Goal: Transaction & Acquisition: Obtain resource

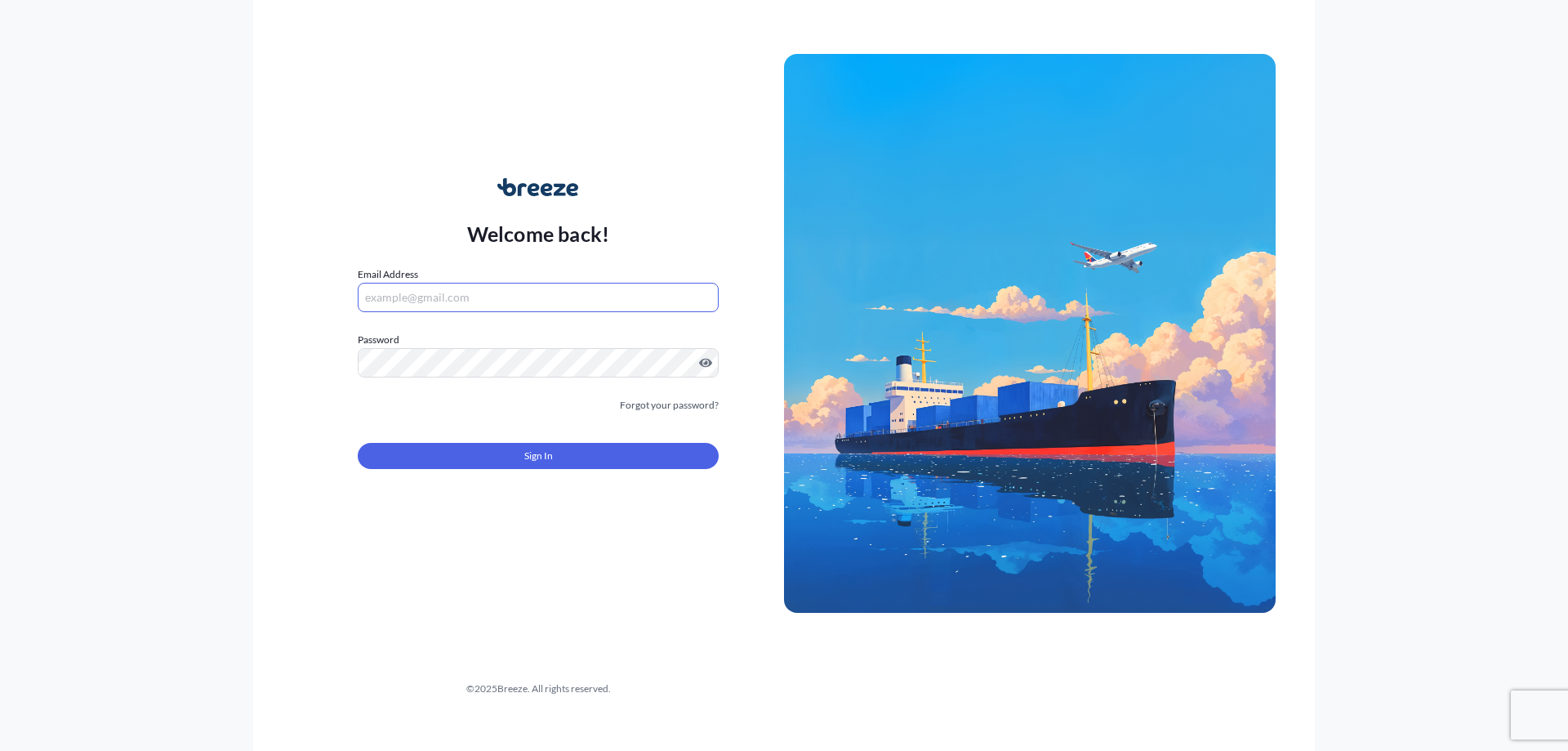
click at [434, 299] on input "Email Address" at bounding box center [538, 297] width 361 height 30
type input "[PERSON_NAME][EMAIL_ADDRESS][PERSON_NAME][DOMAIN_NAME]"
click at [457, 338] on label "Password" at bounding box center [538, 340] width 361 height 16
click at [462, 346] on label "Password Password is required" at bounding box center [538, 340] width 361 height 16
click at [712, 355] on div at bounding box center [538, 362] width 361 height 30
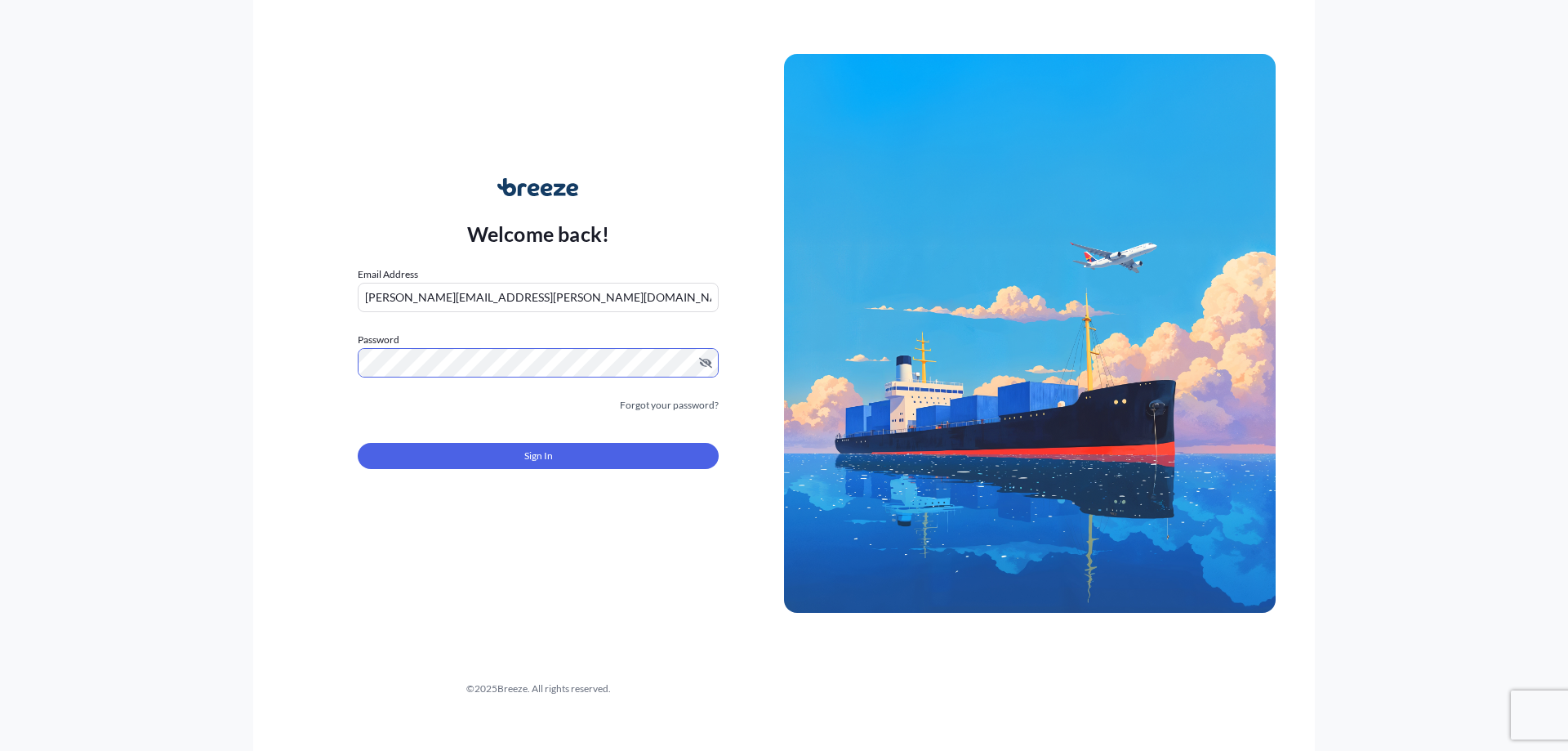
click at [558, 498] on div "Welcome back! Email Address [PERSON_NAME][EMAIL_ADDRESS][PERSON_NAME][DOMAIN_NA…" at bounding box center [538, 333] width 491 height 376
click at [571, 469] on form "Email Address [PERSON_NAME][EMAIL_ADDRESS][PERSON_NAME][DOMAIN_NAME] Password M…" at bounding box center [538, 378] width 361 height 222
click at [576, 453] on button "Sign In" at bounding box center [538, 455] width 361 height 26
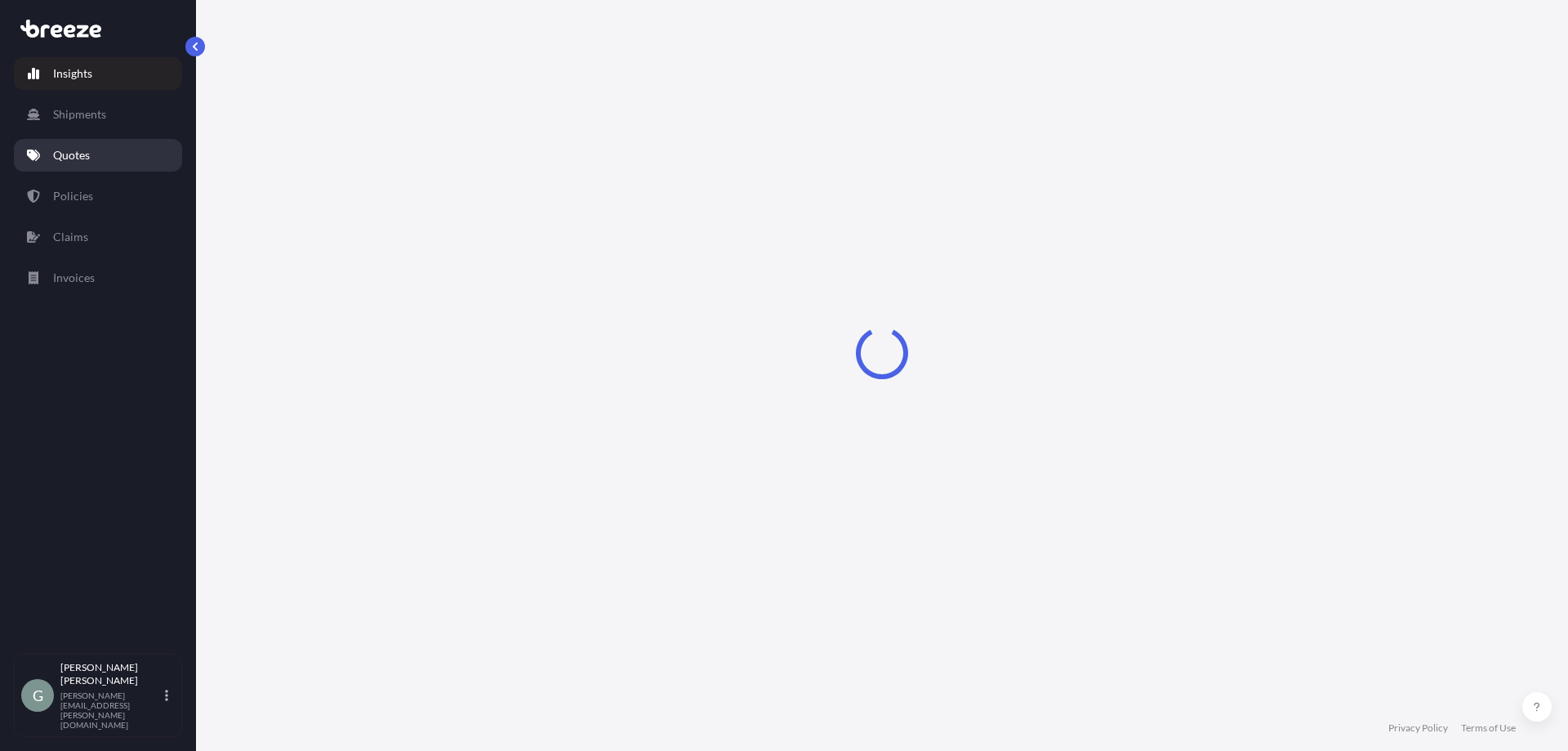
click at [141, 163] on link "Quotes" at bounding box center [98, 155] width 168 height 33
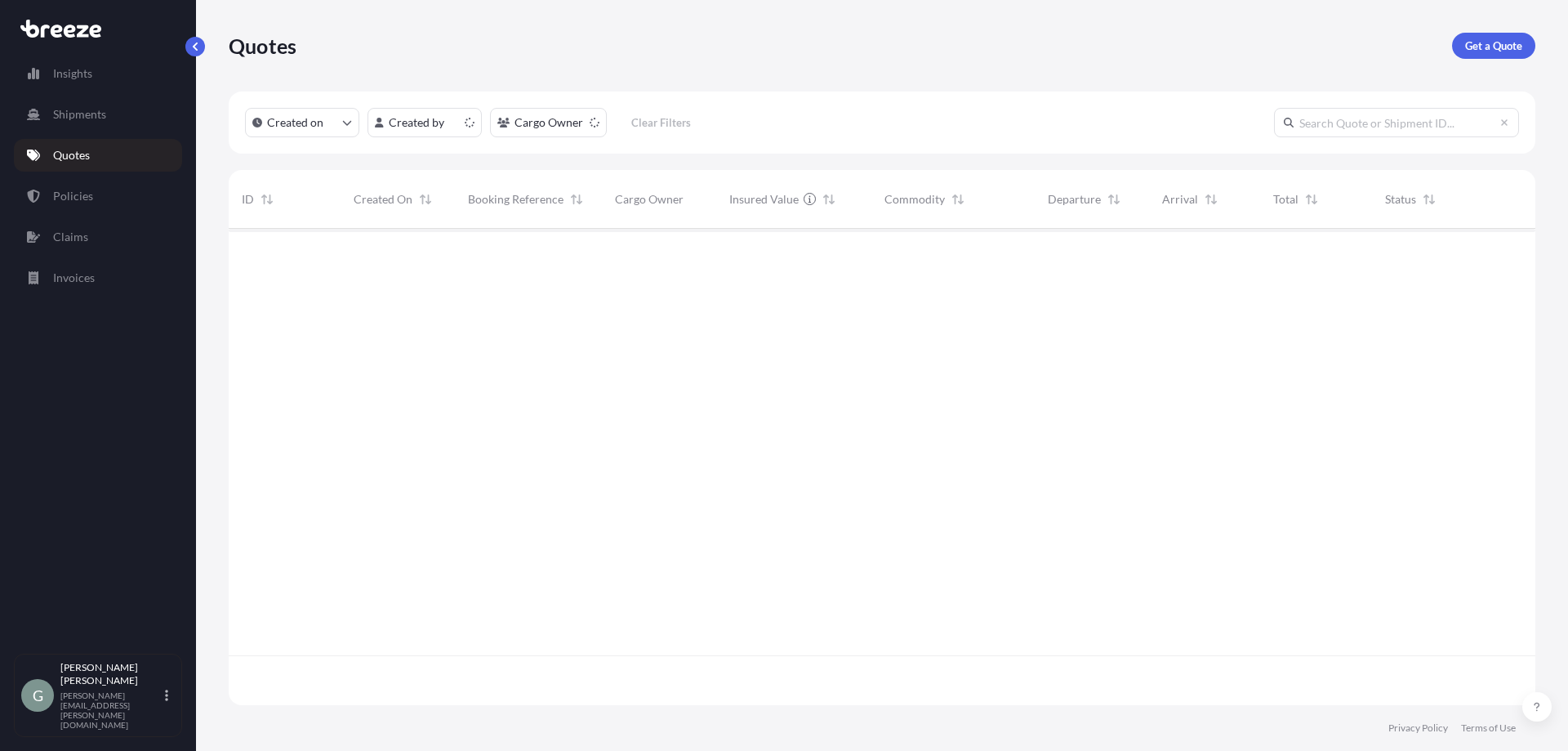
scroll to position [474, 1294]
click at [1494, 39] on p "Get a Quote" at bounding box center [1493, 46] width 57 height 16
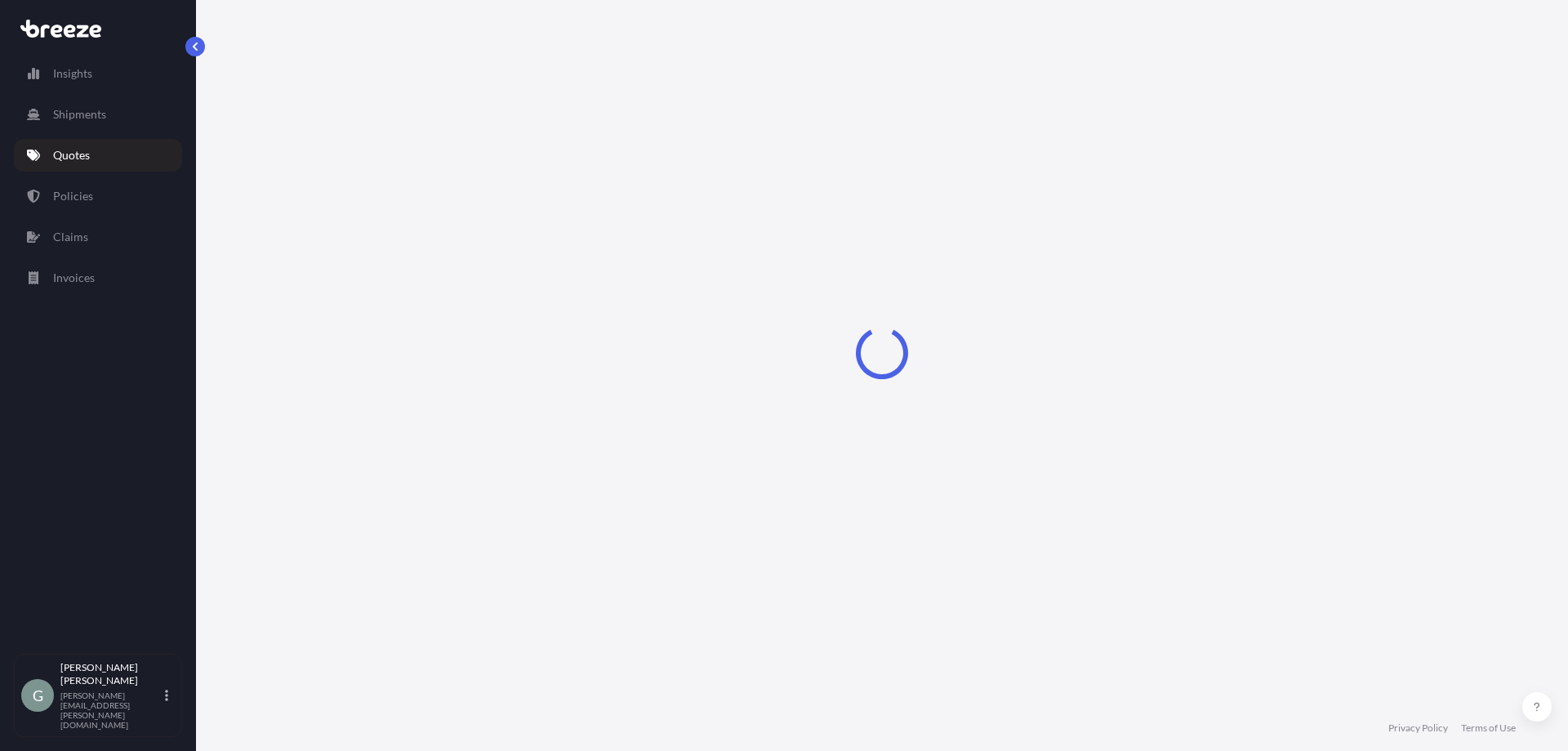
select select "Sea"
select select "1"
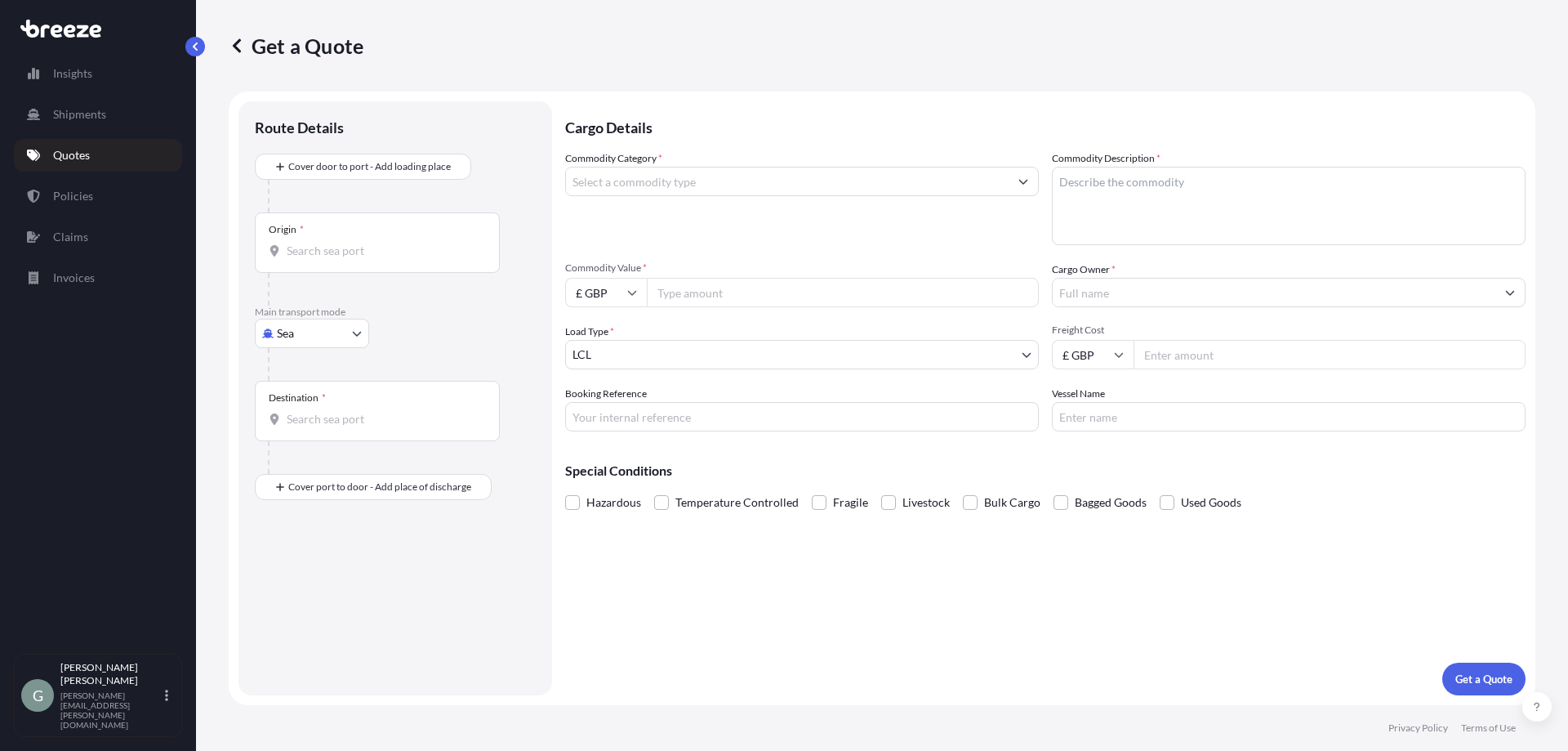
click at [420, 254] on div "Cover door to port - Add loading place Place of loading Road Road Rail Origin *…" at bounding box center [395, 326] width 281 height 346
click at [415, 252] on input "Origin *" at bounding box center [382, 251] width 192 height 16
click at [411, 229] on div "Origin *" at bounding box center [377, 242] width 245 height 61
click at [411, 243] on input "Origin * Please select an origin" at bounding box center [382, 251] width 192 height 16
click at [798, 277] on div "Commodity Value * £ GBP" at bounding box center [802, 284] width 474 height 46
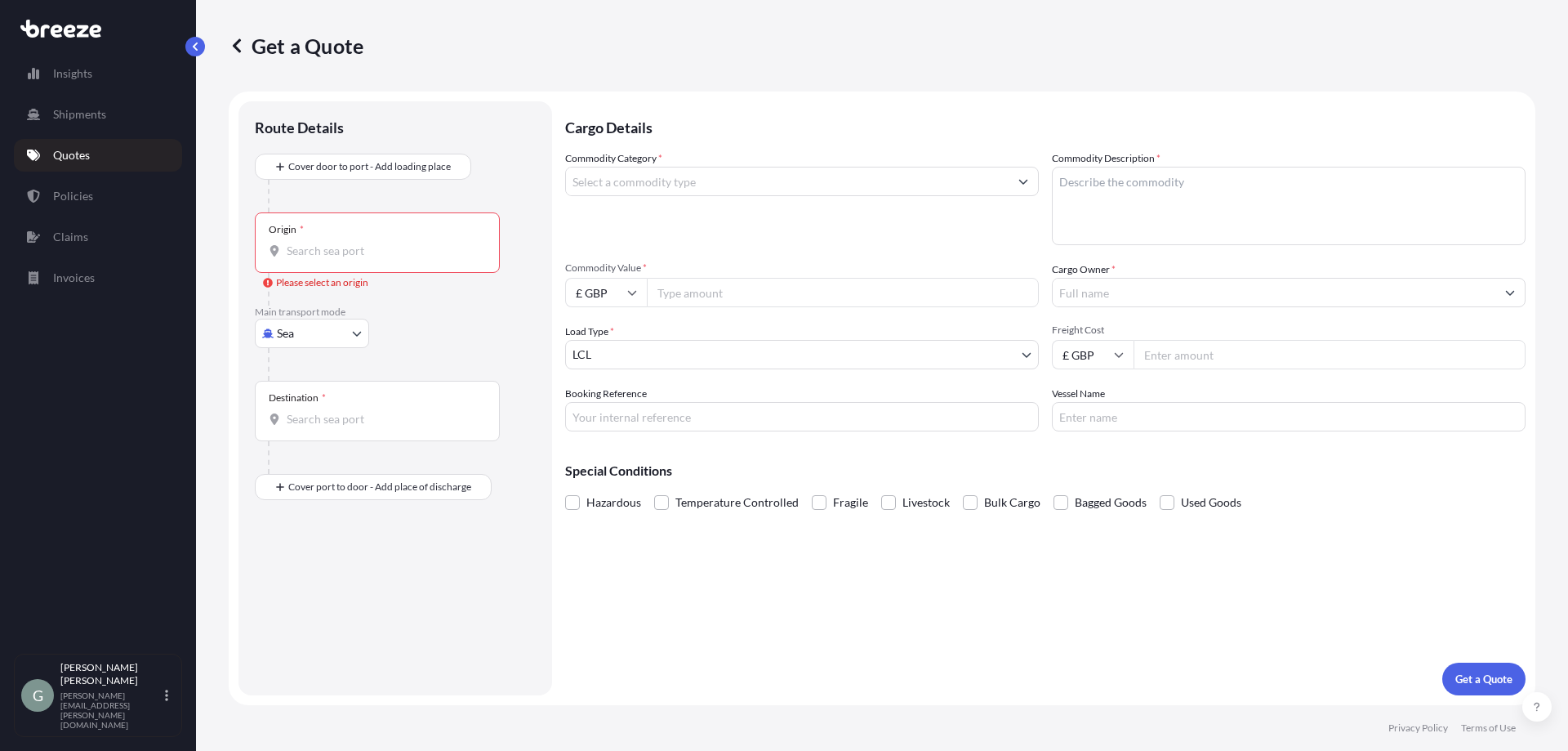
click at [312, 185] on div at bounding box center [402, 196] width 268 height 33
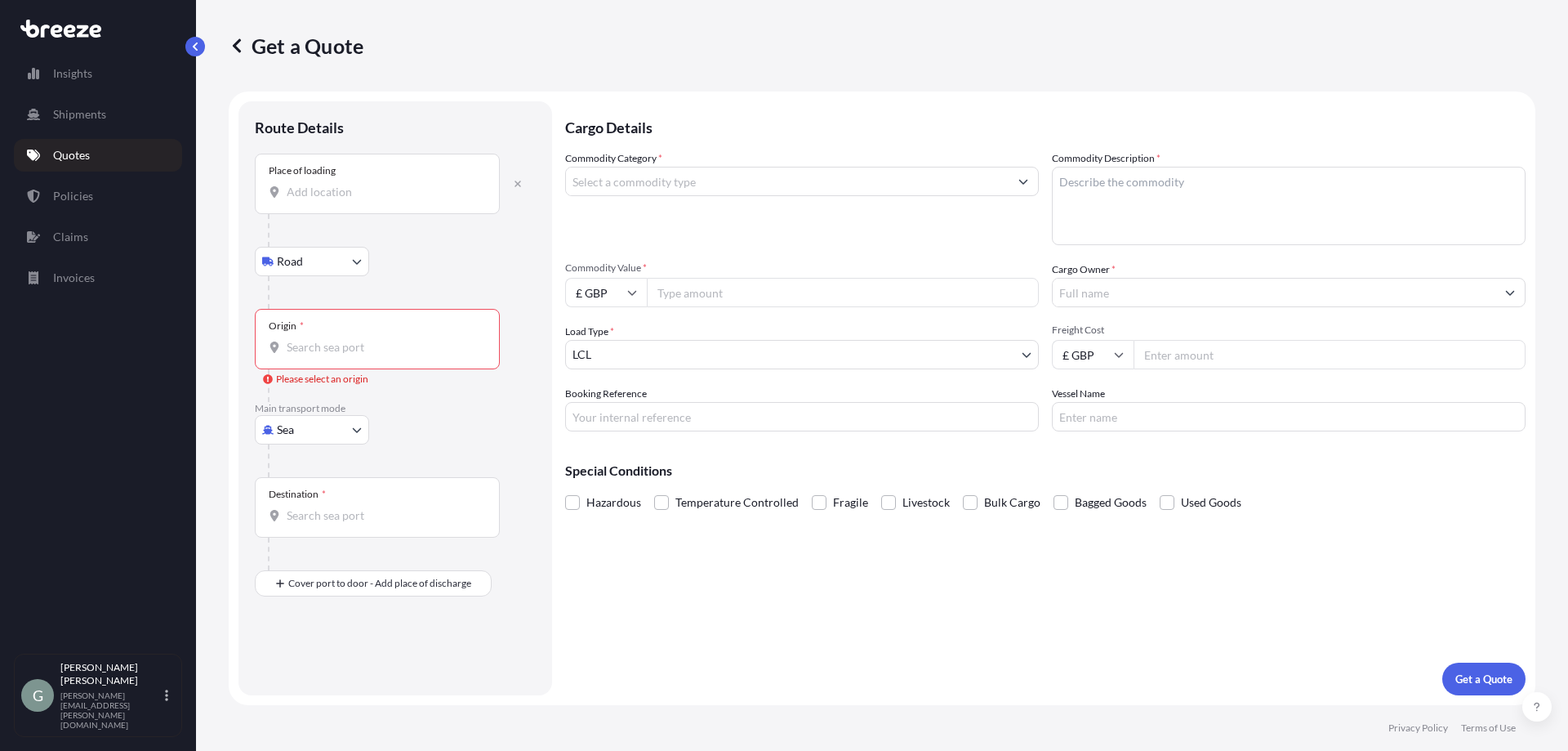
click at [322, 177] on div "Place of loading" at bounding box center [377, 183] width 245 height 61
click at [322, 183] on input "Place of loading" at bounding box center [382, 192] width 192 height 16
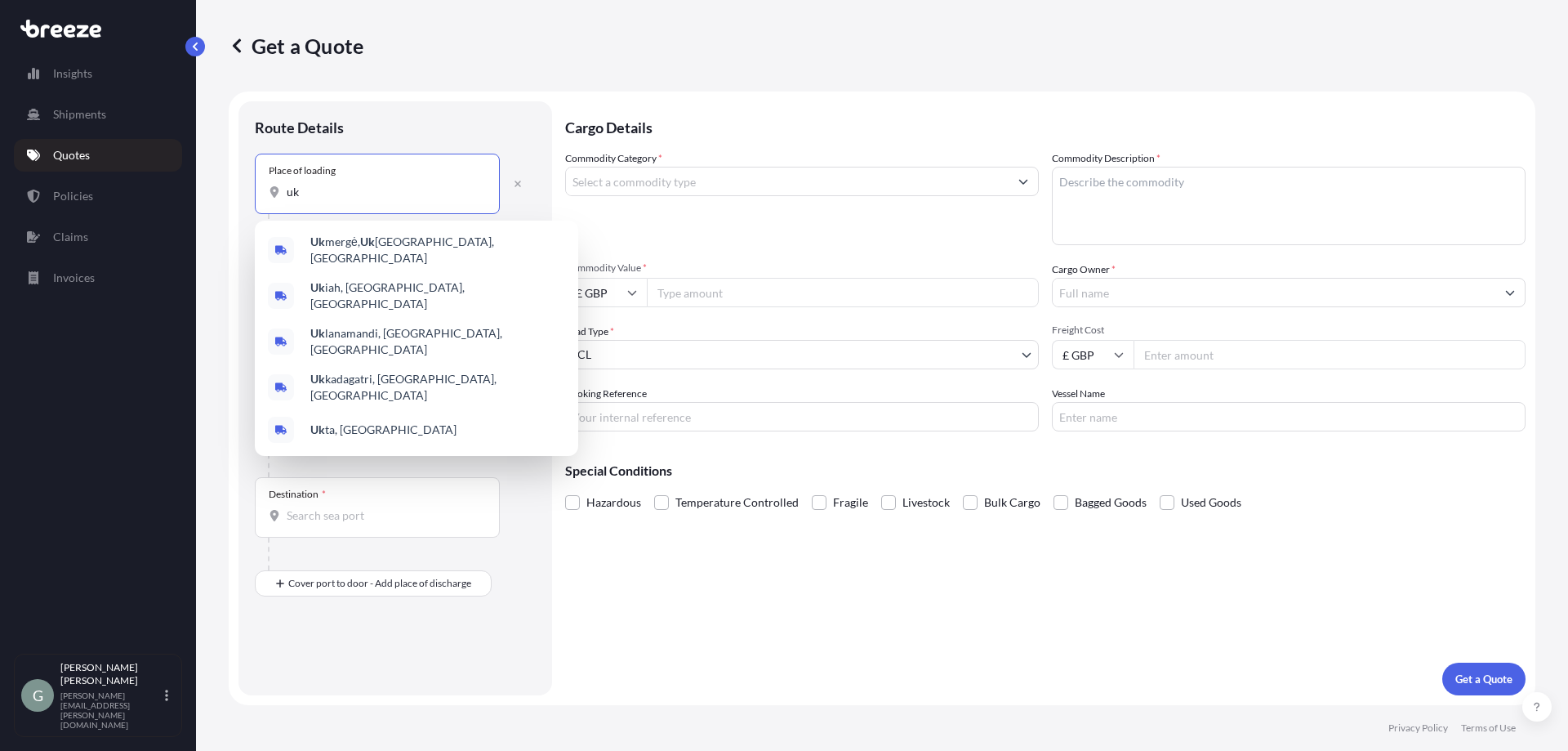
type input "u"
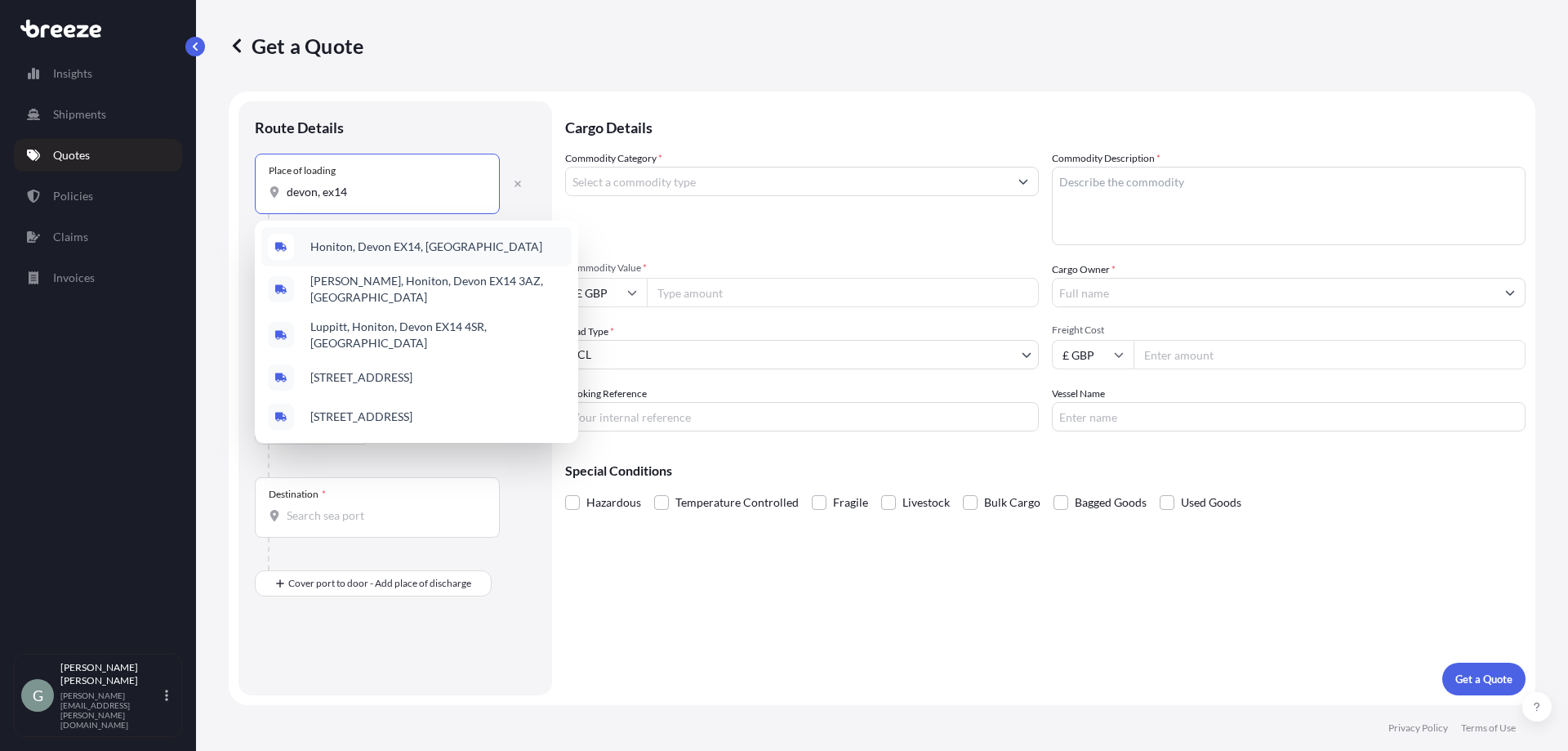
click at [421, 249] on span "Honiton, Devon EX14, [GEOGRAPHIC_DATA]" at bounding box center [426, 247] width 232 height 16
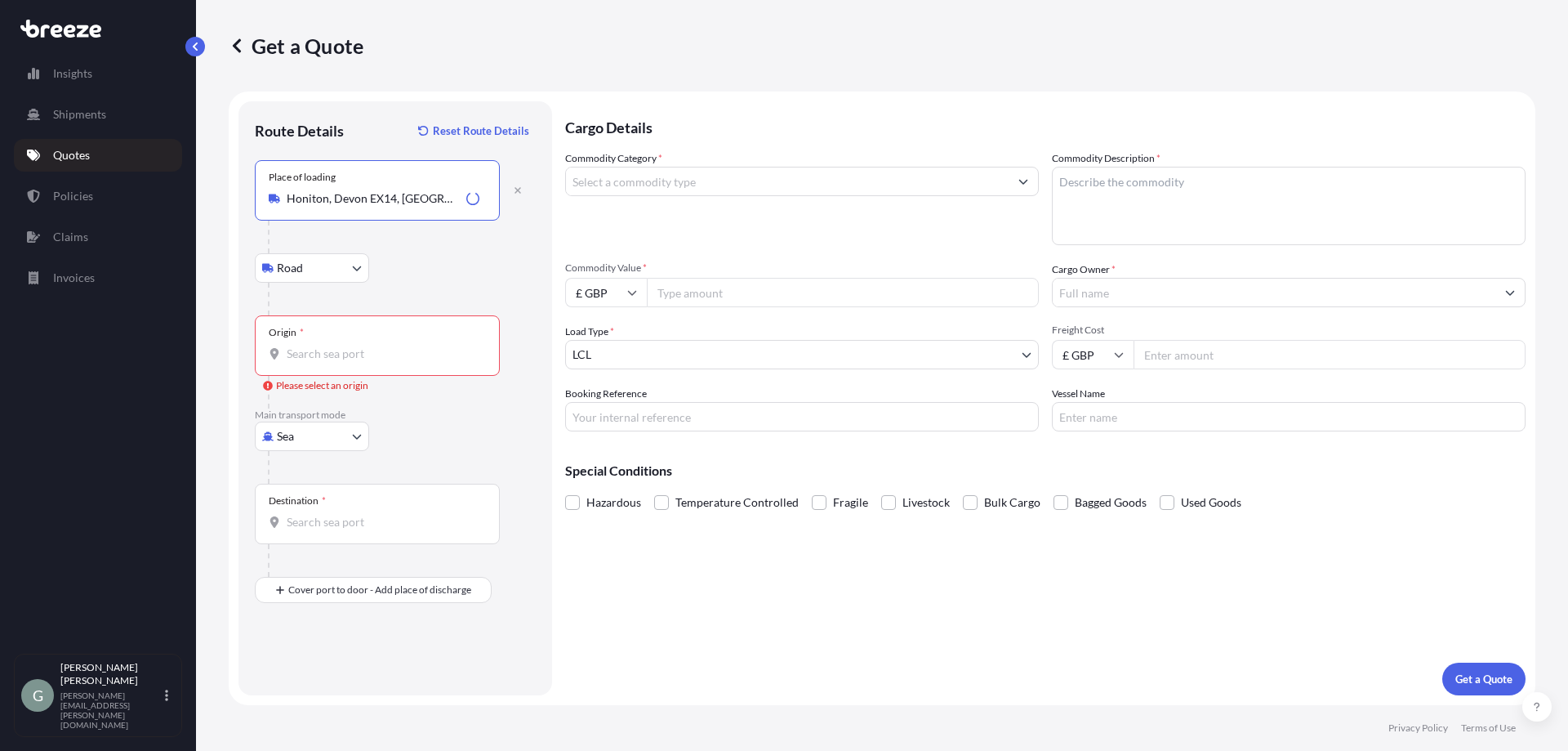
type input "Honiton, Devon EX14, [GEOGRAPHIC_DATA]"
click at [363, 340] on div "Origin *" at bounding box center [377, 345] width 245 height 61
click at [363, 346] on input "Origin * Please select an origin" at bounding box center [382, 354] width 192 height 16
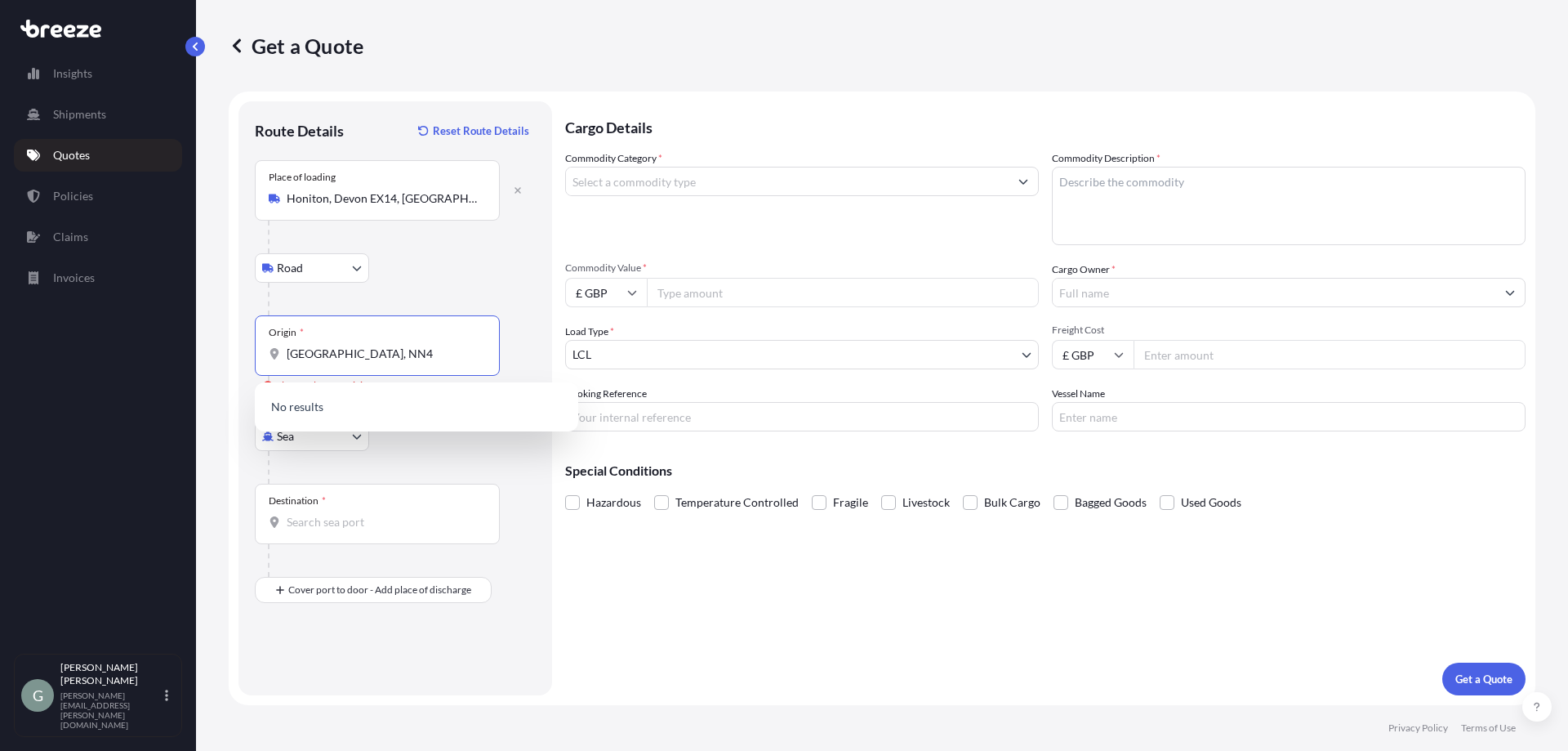
type input "[GEOGRAPHIC_DATA], NN4"
click at [365, 449] on body "0 options available. Insights Shipments Quotes Policies Claims Invoices G [PERS…" at bounding box center [784, 375] width 1568 height 751
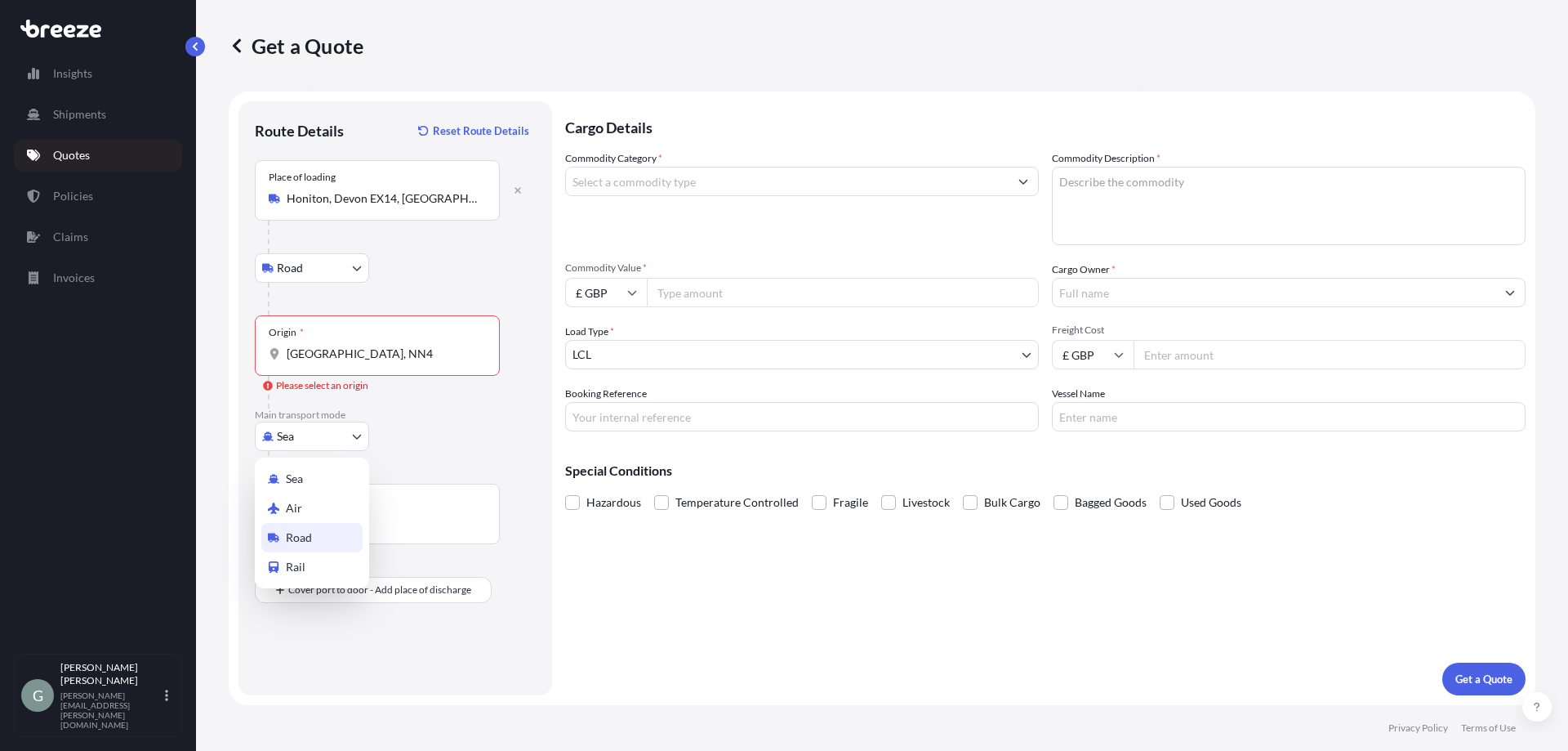
click at [309, 531] on span "Road" at bounding box center [299, 538] width 26 height 16
select select "Road"
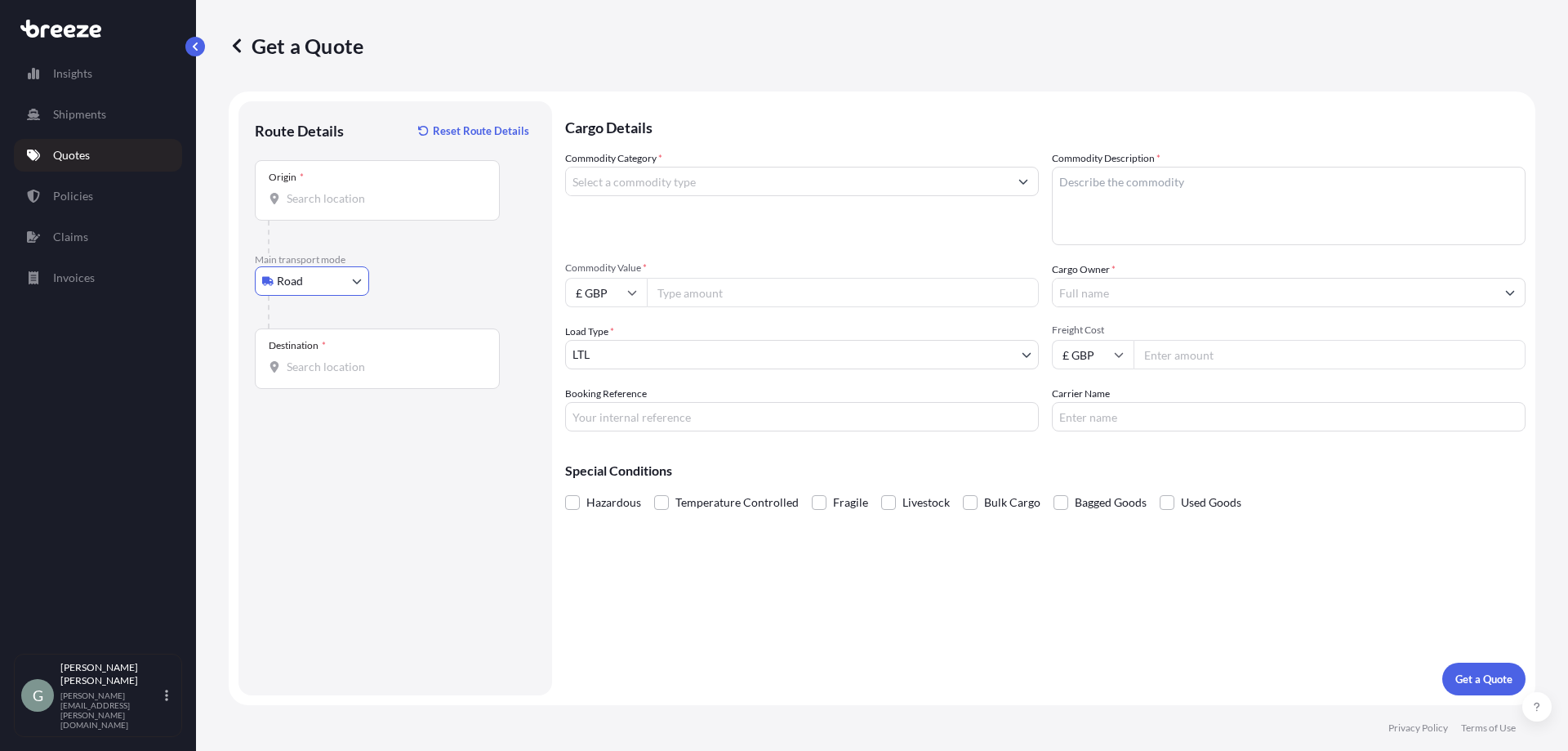
click at [395, 358] on div "Destination *" at bounding box center [377, 359] width 245 height 61
click at [395, 359] on input "Destination *" at bounding box center [382, 367] width 192 height 16
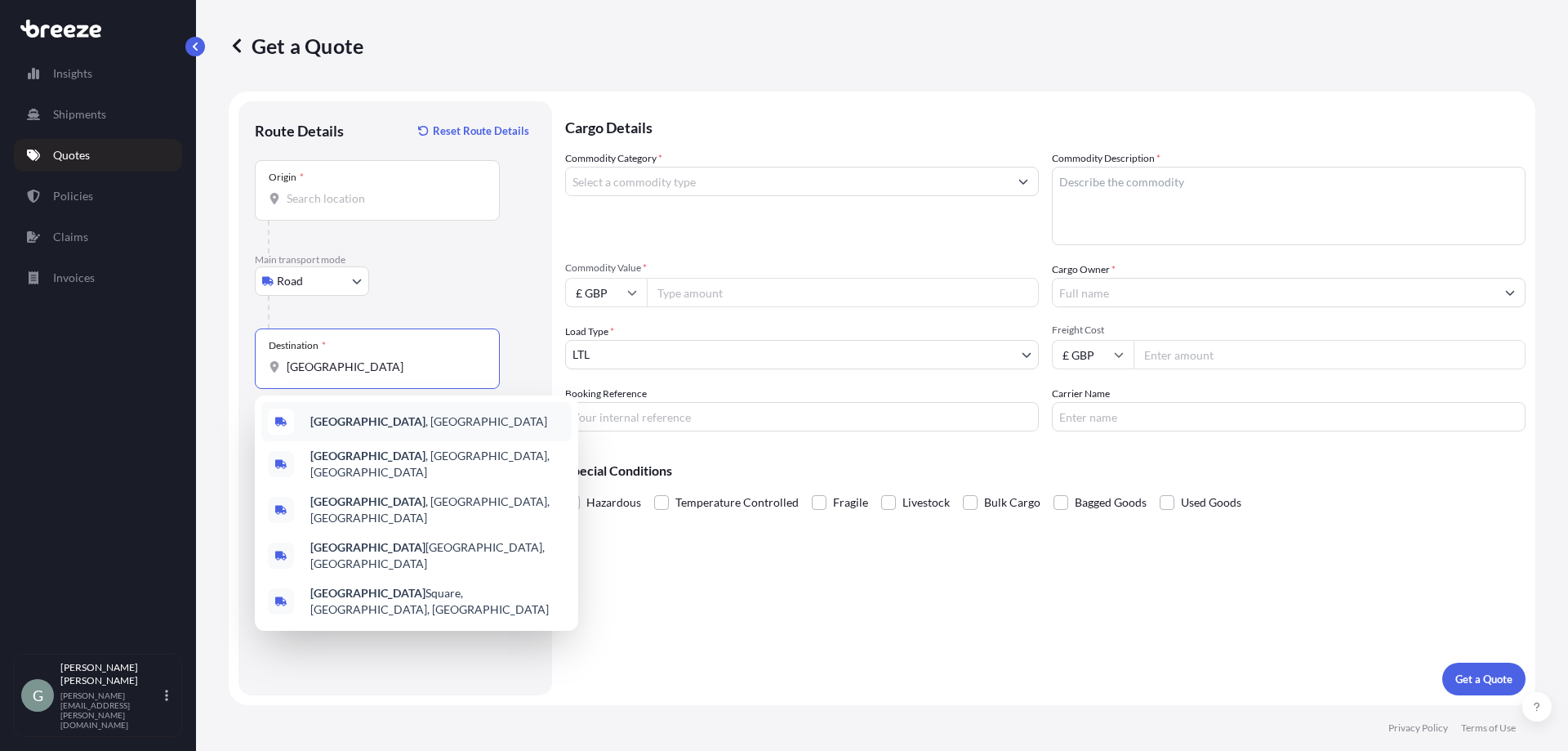
click at [390, 415] on span "[GEOGRAPHIC_DATA] , [GEOGRAPHIC_DATA]" at bounding box center [429, 422] width 237 height 16
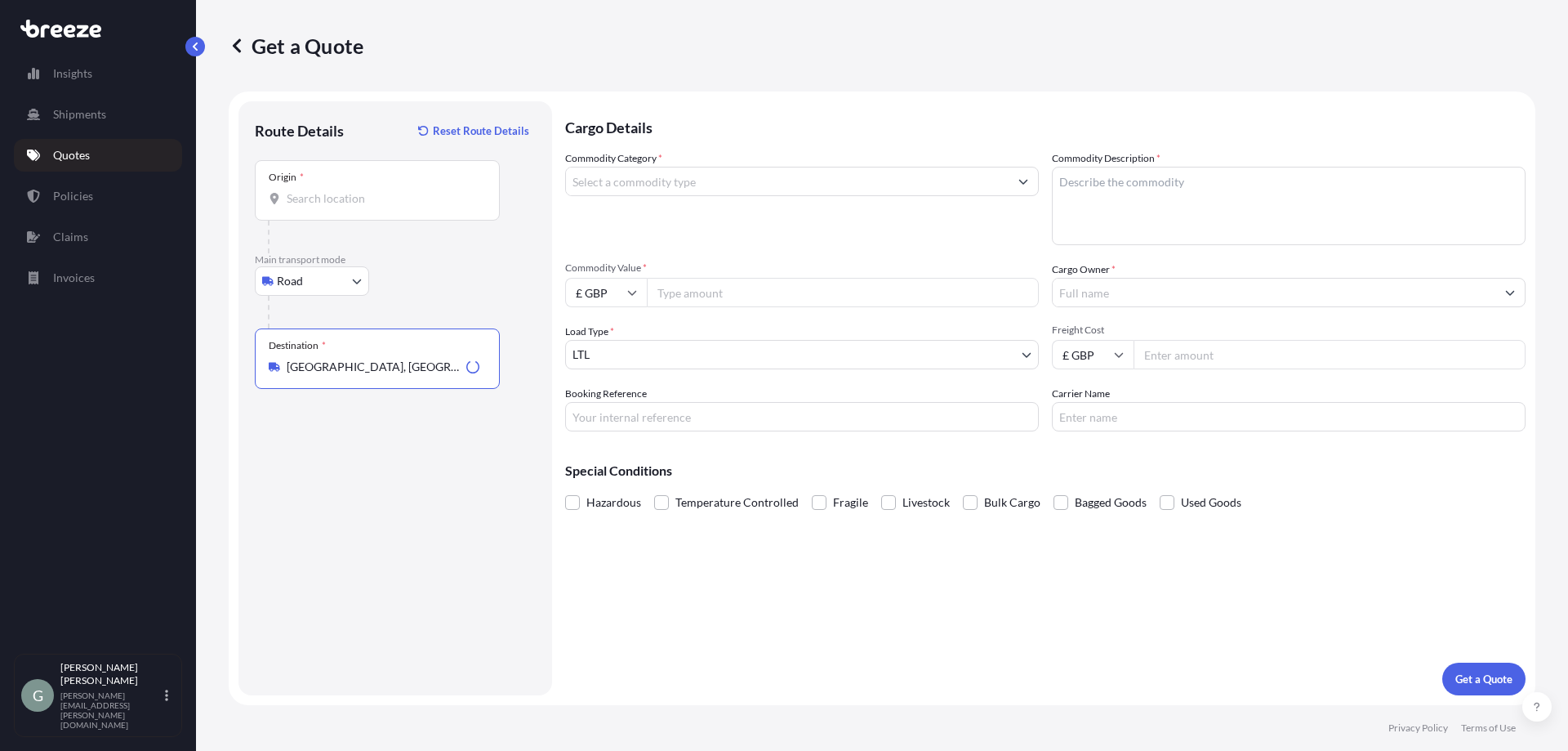
type input "[GEOGRAPHIC_DATA], [GEOGRAPHIC_DATA]"
click at [696, 203] on div "Commodity Category *" at bounding box center [802, 197] width 474 height 95
click at [712, 192] on input "Commodity Category *" at bounding box center [788, 181] width 443 height 30
click at [872, 187] on input "Commodity Category *" at bounding box center [788, 181] width 443 height 30
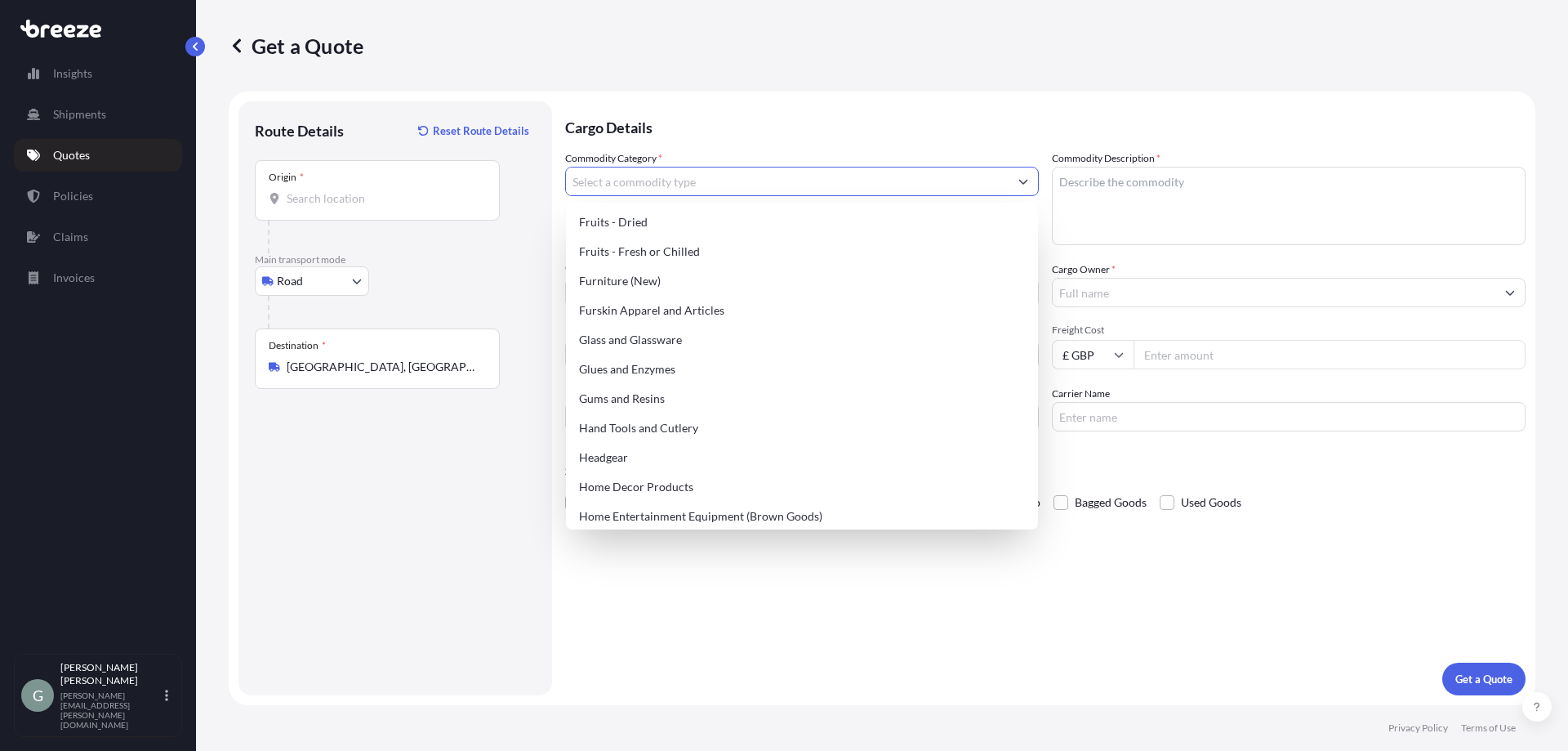
scroll to position [1389, 0]
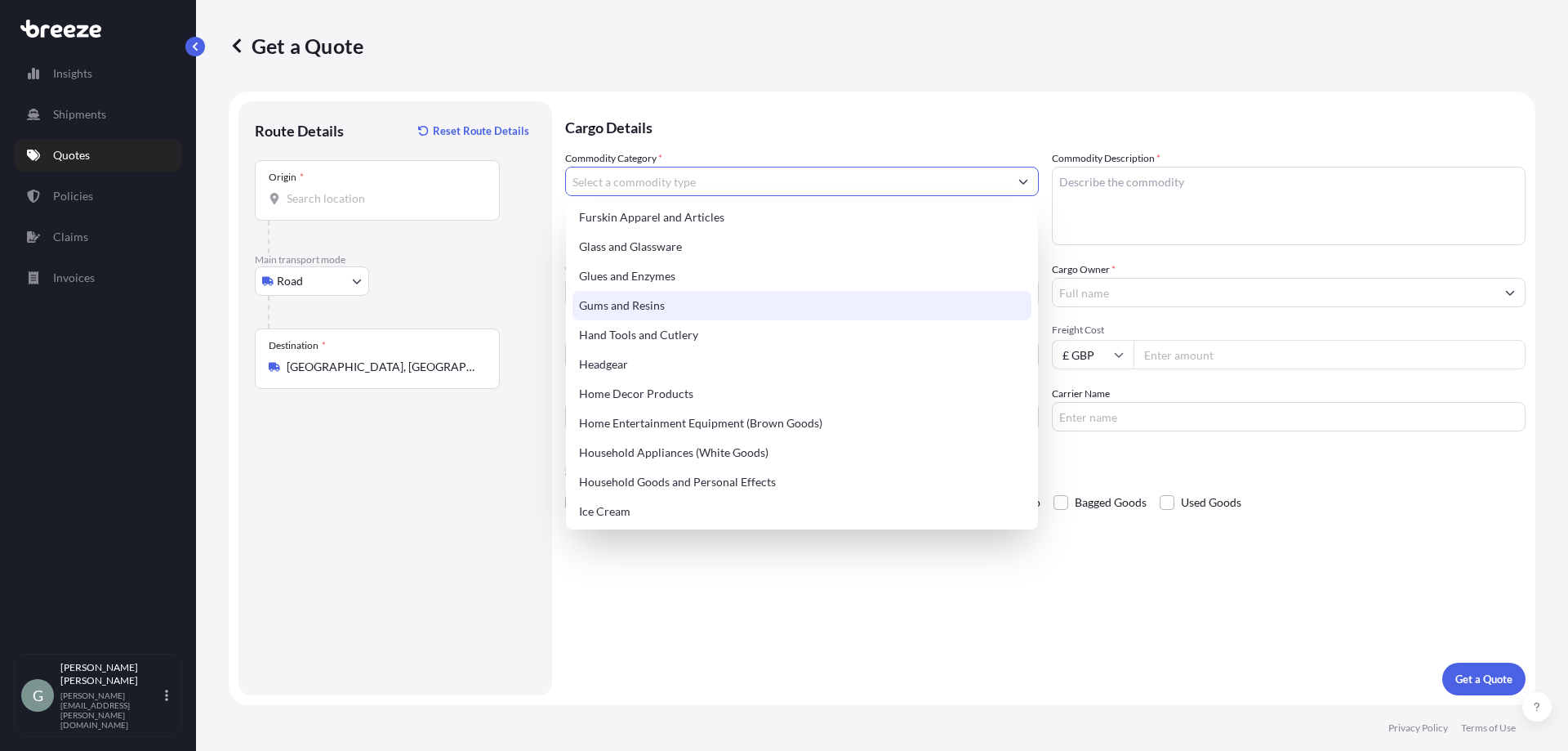
click at [718, 311] on div "Gums and Resins" at bounding box center [802, 305] width 459 height 30
type input "Gums and Resins"
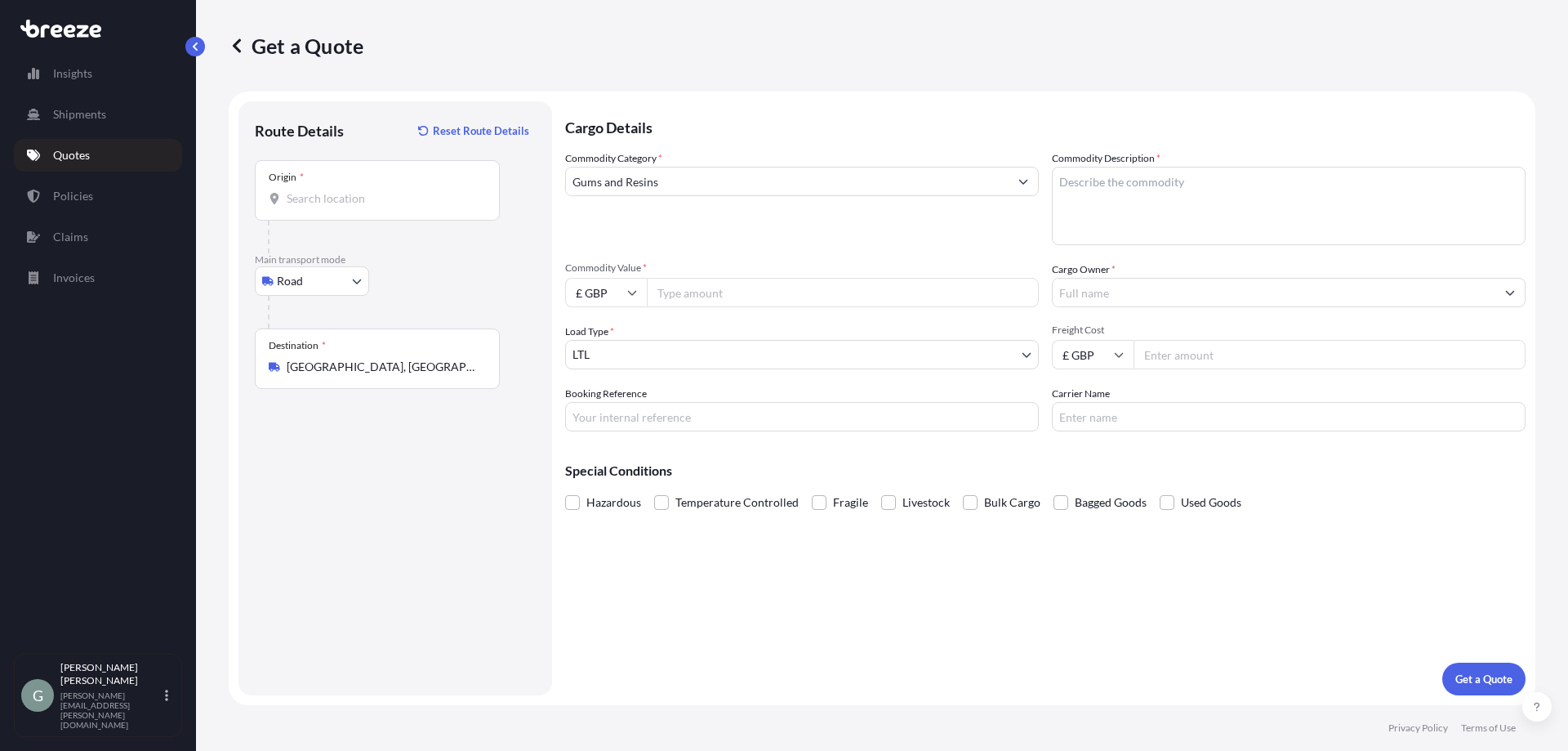
click at [683, 300] on input "Commodity Value *" at bounding box center [843, 292] width 392 height 30
type input "10000"
click at [625, 363] on body "Insights Shipments Quotes Policies Claims Invoices G [PERSON_NAME] [PERSON_NAME…" at bounding box center [784, 375] width 1568 height 751
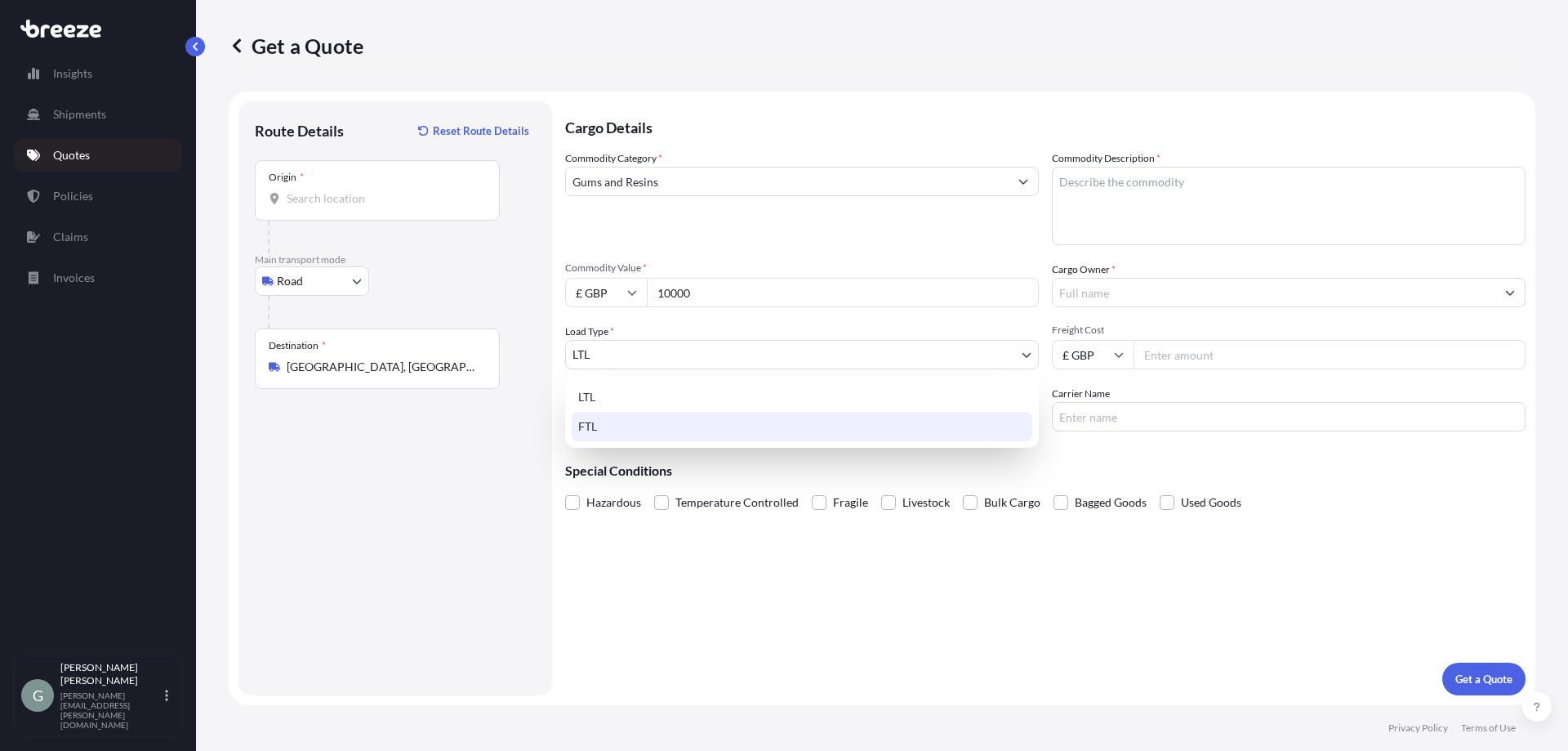
click at [636, 431] on div "FTL" at bounding box center [802, 427] width 461 height 30
select select "2"
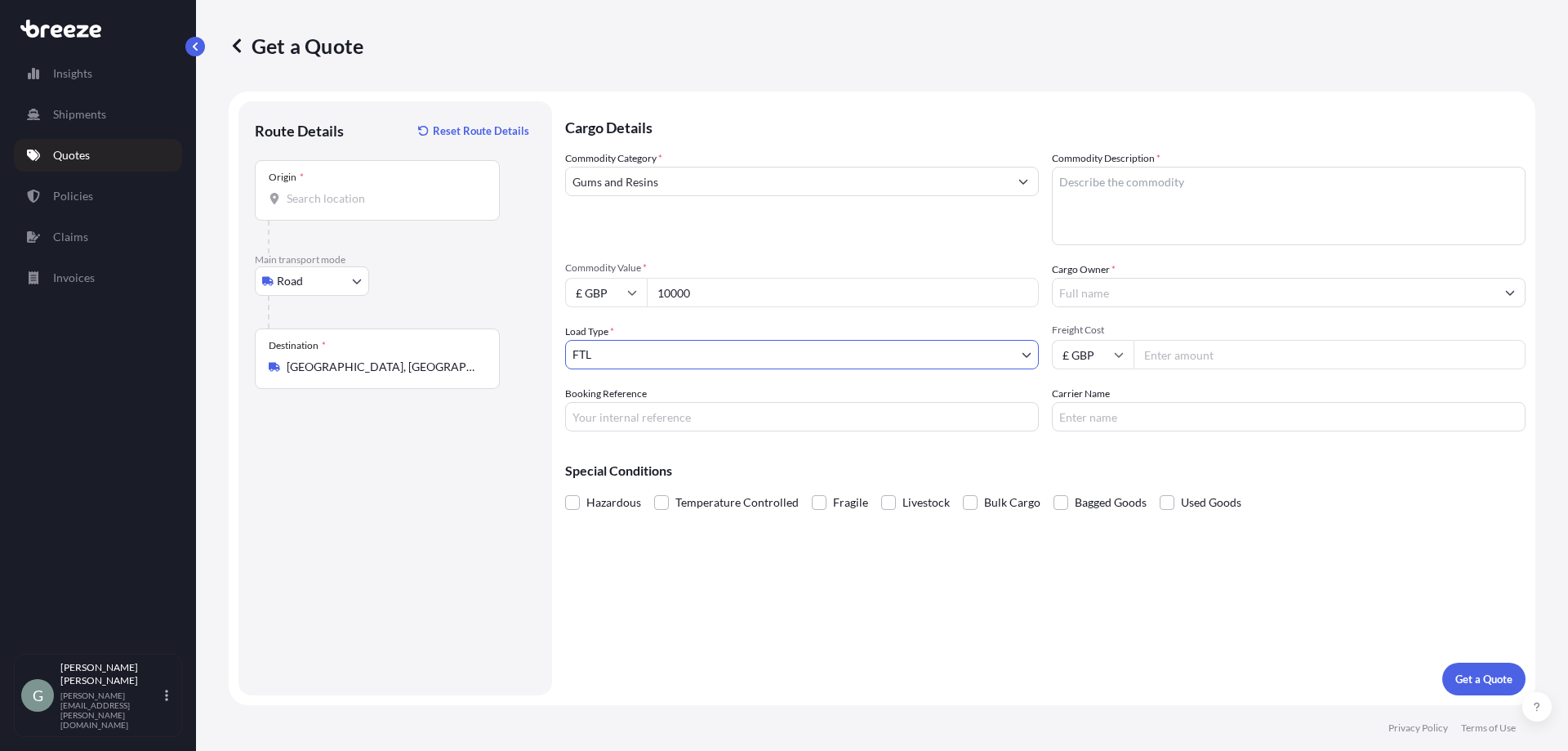
click at [1181, 176] on textarea "Commodity Description *" at bounding box center [1289, 205] width 474 height 79
type textarea "Gums and resins"
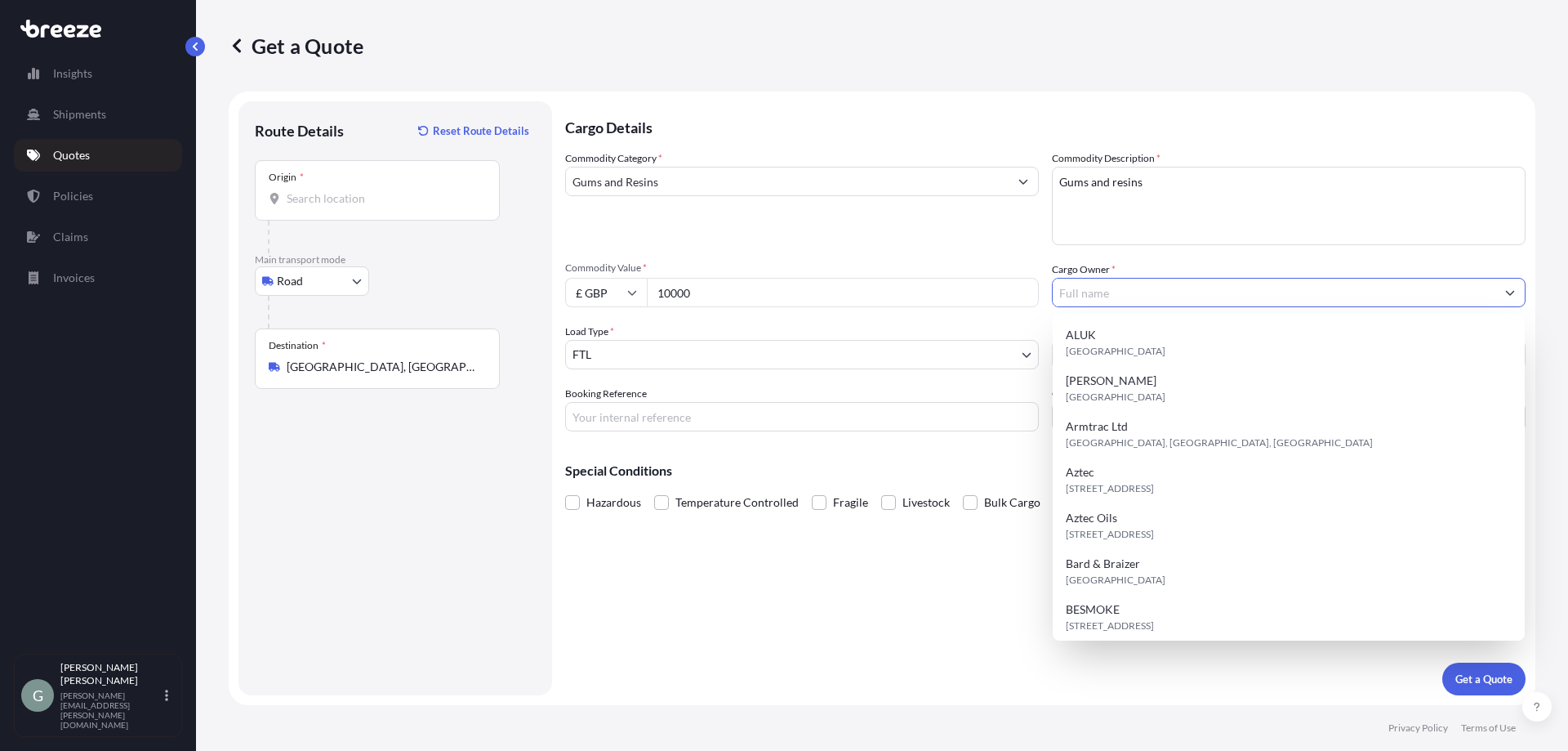
click at [1163, 294] on input "Cargo Owner *" at bounding box center [1274, 292] width 443 height 30
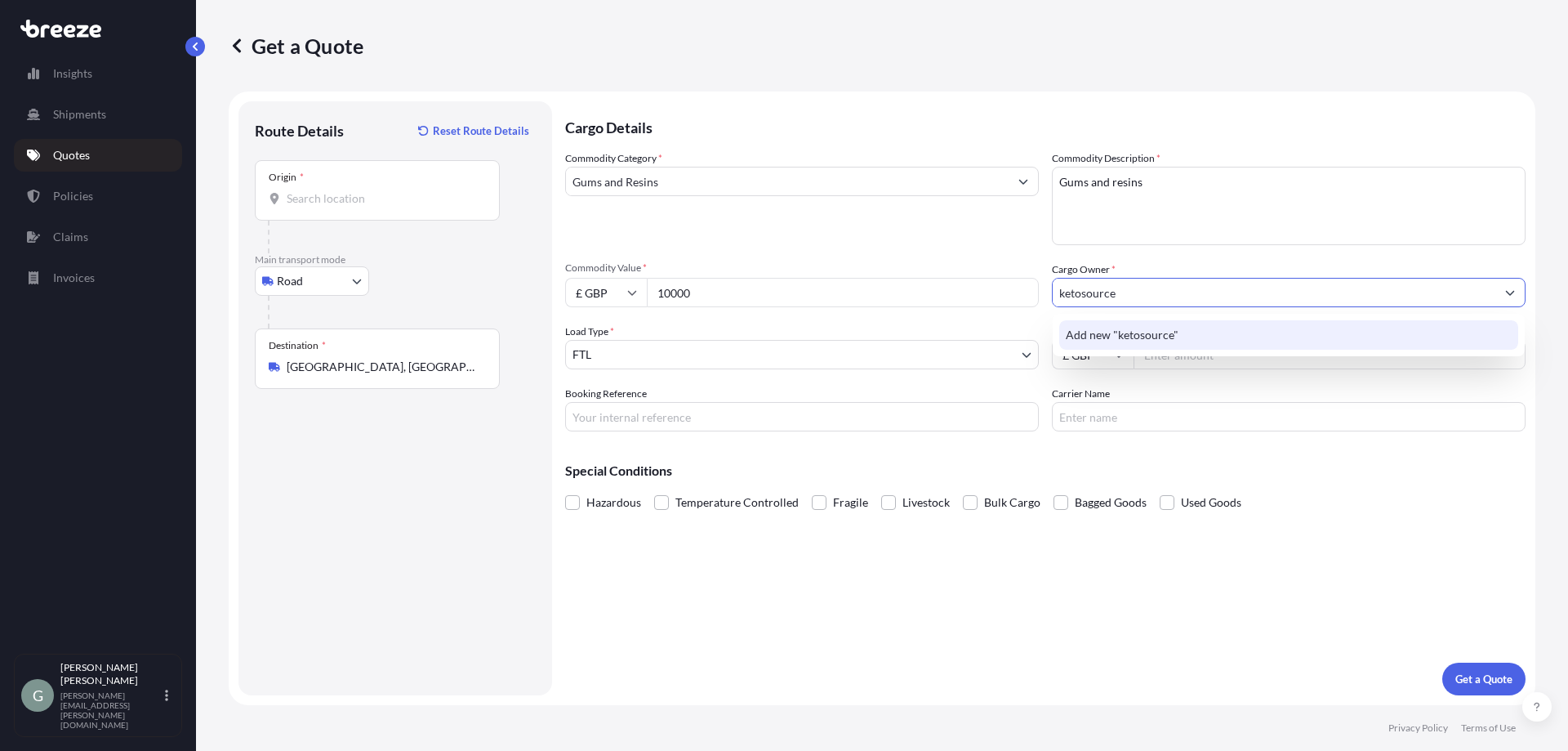
type input "ketosource"
click at [1157, 371] on div "Commodity Category * Gums and Resins Commodity Description * Gums and resins Co…" at bounding box center [1046, 290] width 961 height 281
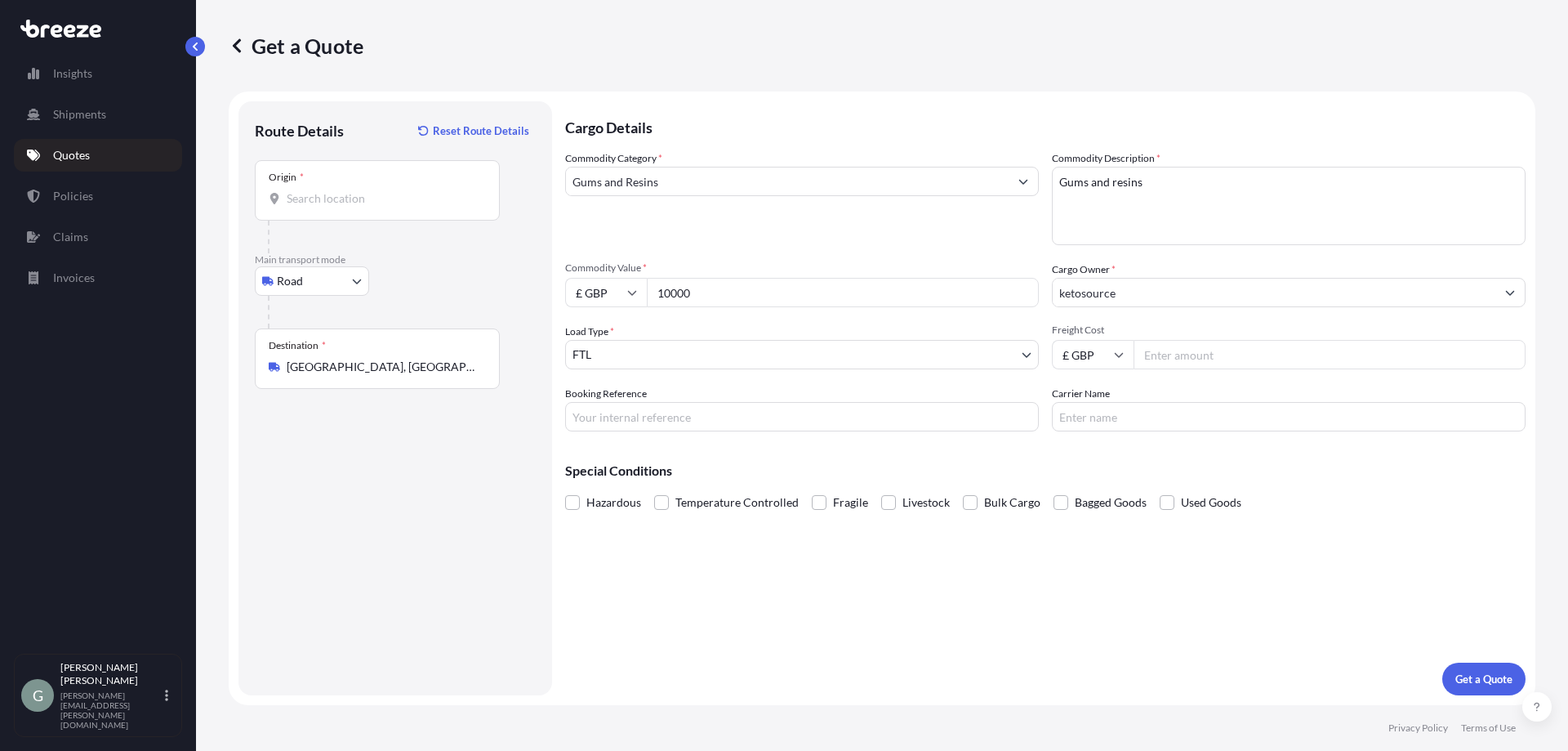
click at [1198, 350] on input "Freight Cost" at bounding box center [1330, 354] width 392 height 30
type input "500"
click at [878, 429] on input "Booking Reference" at bounding box center [802, 417] width 474 height 30
type input "[PERSON_NAME]"
click at [1208, 436] on div "Cargo Details Commodity Category * Gums and Resins Commodity Description * Gums…" at bounding box center [1046, 398] width 961 height 594
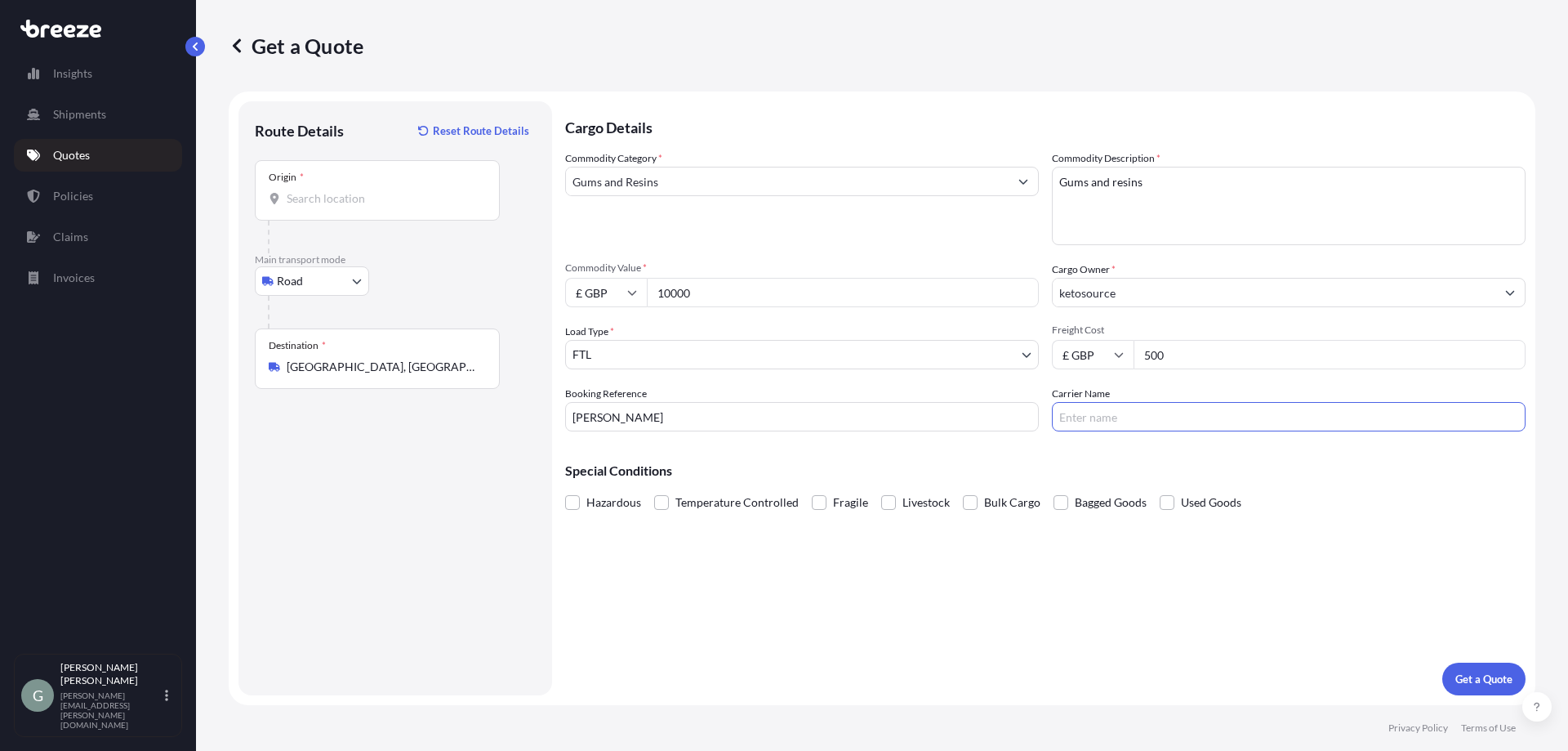
click at [1210, 420] on input "Carrier Name" at bounding box center [1289, 417] width 474 height 30
type input "messenger express"
click at [395, 208] on div "Origin *" at bounding box center [377, 190] width 245 height 61
click at [395, 207] on input "Origin *" at bounding box center [382, 199] width 192 height 16
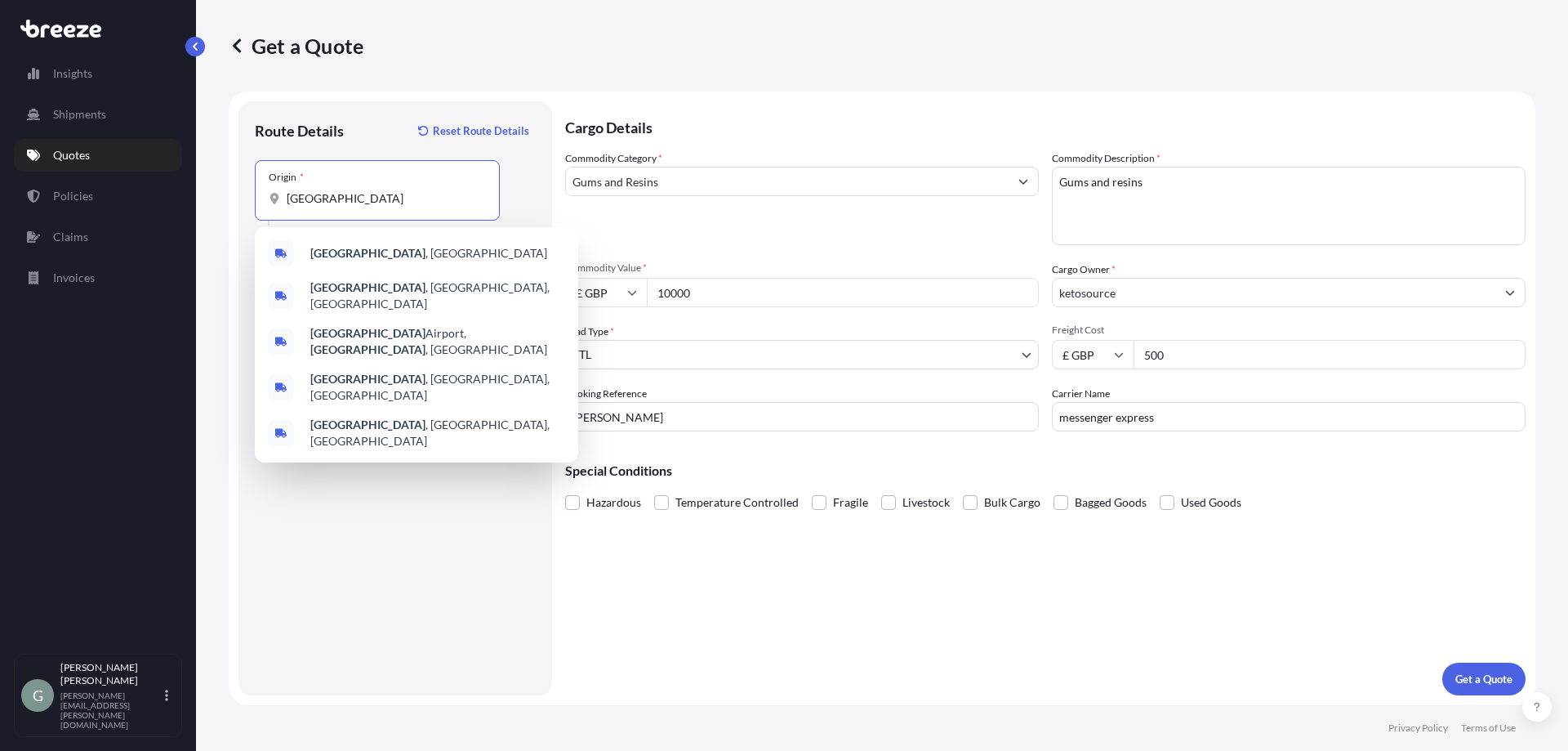
click at [390, 248] on div "[GEOGRAPHIC_DATA] , [GEOGRAPHIC_DATA]" at bounding box center [416, 253] width 311 height 39
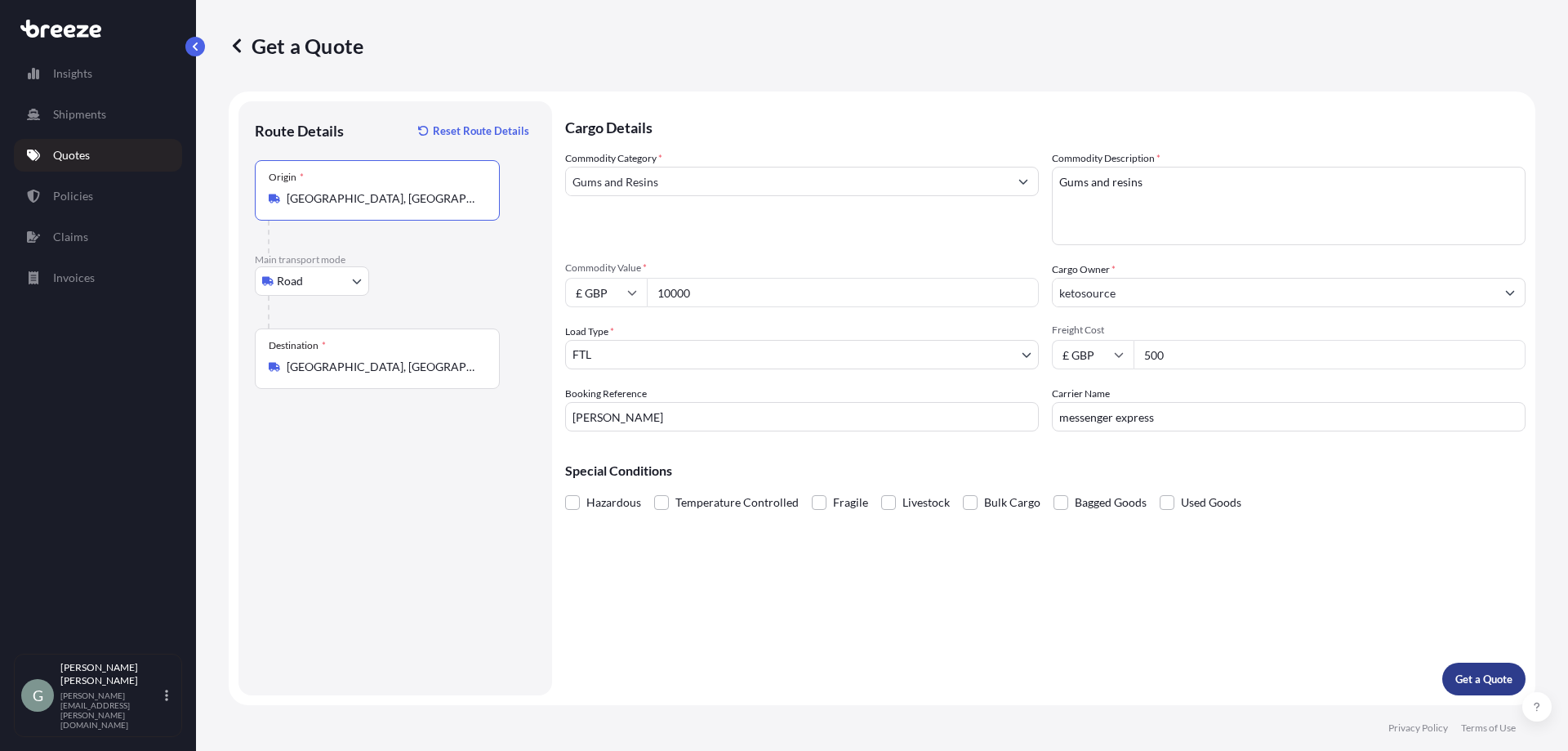
type input "[GEOGRAPHIC_DATA], [GEOGRAPHIC_DATA]"
click at [1483, 675] on p "Get a Quote" at bounding box center [1484, 679] width 57 height 16
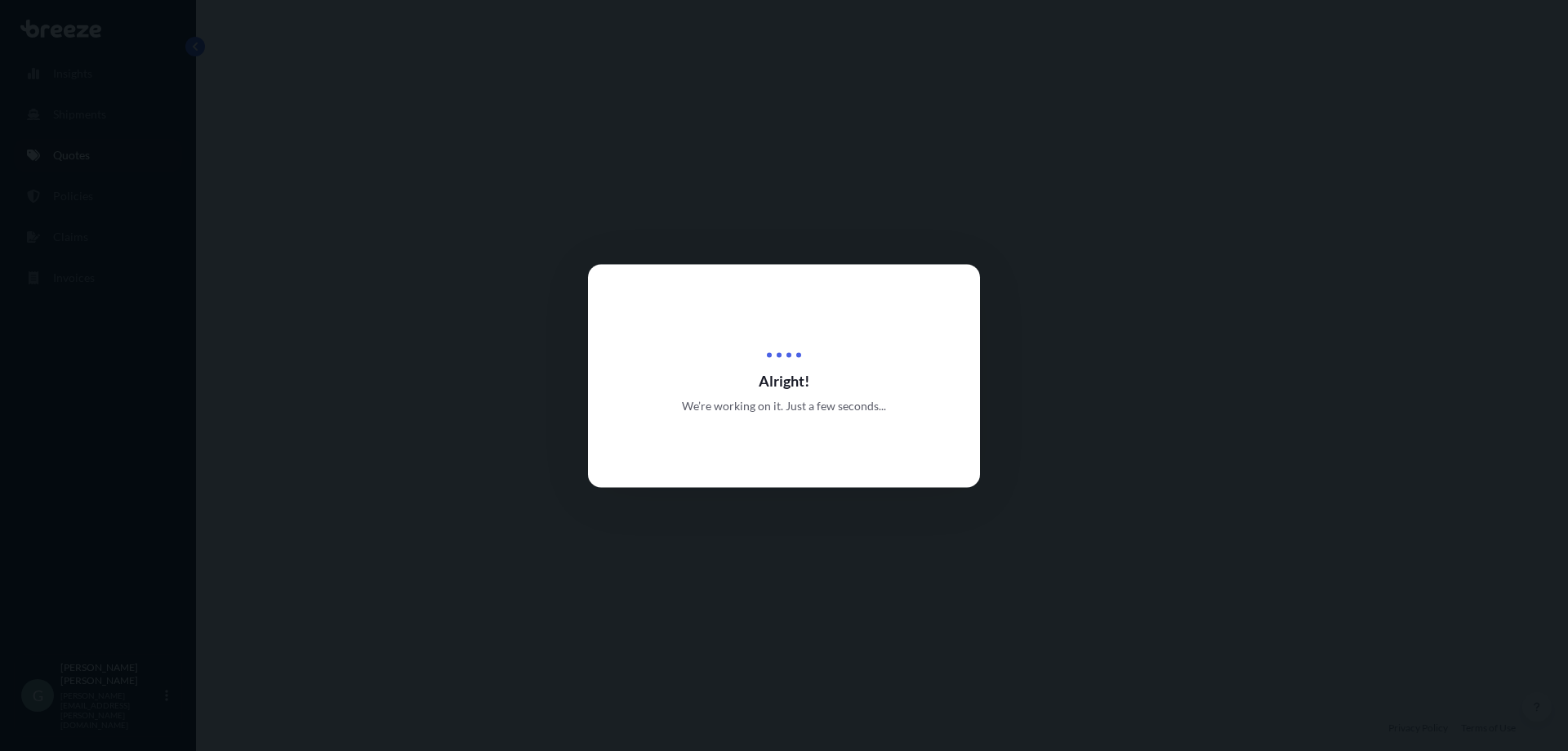
select select "Road"
select select "2"
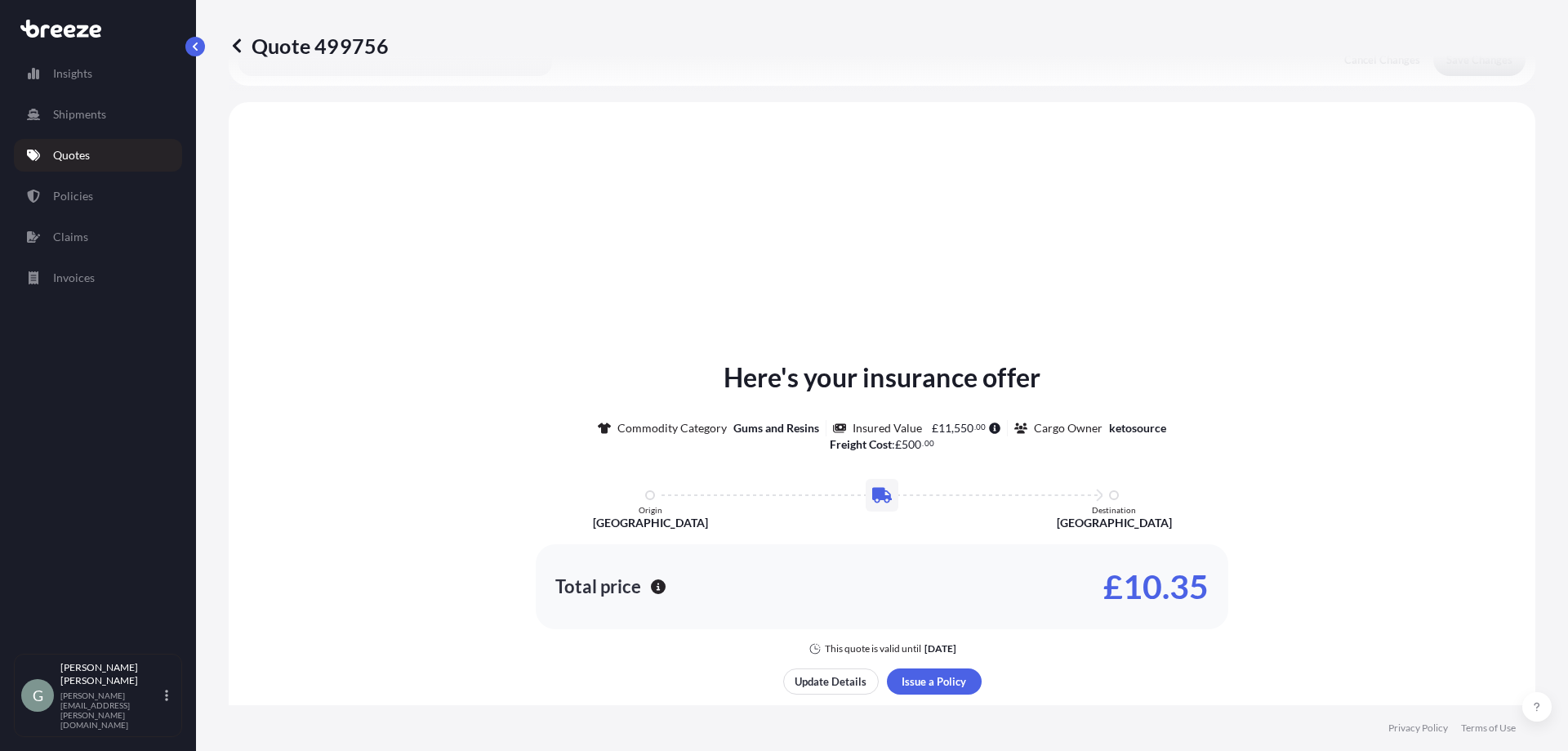
scroll to position [492, 0]
